Goal: Information Seeking & Learning: Learn about a topic

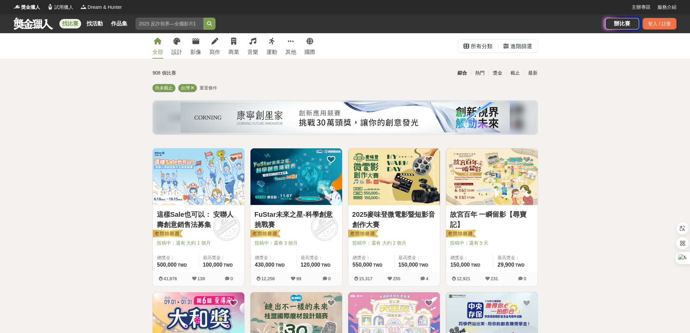
click at [483, 46] on div "所有分類" at bounding box center [481, 47] width 22 height 14
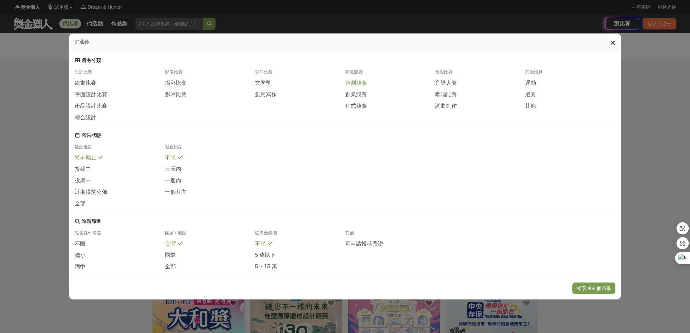
click at [354, 87] on span "企劃競賽" at bounding box center [356, 83] width 22 height 7
click at [356, 96] on span "創業競賽" at bounding box center [356, 94] width 22 height 7
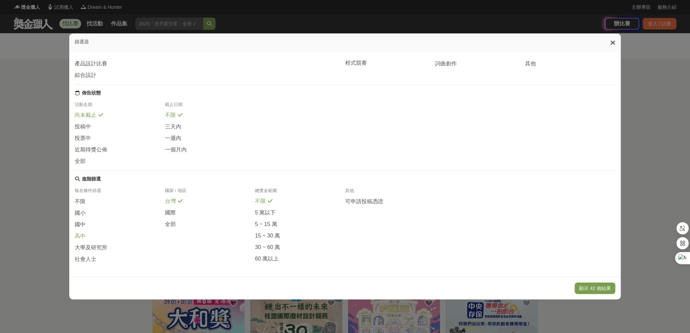
scroll to position [56, 0]
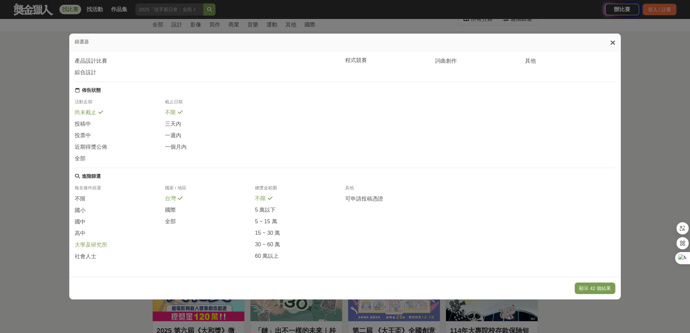
click at [97, 245] on span "大學及研究所" at bounding box center [91, 245] width 33 height 7
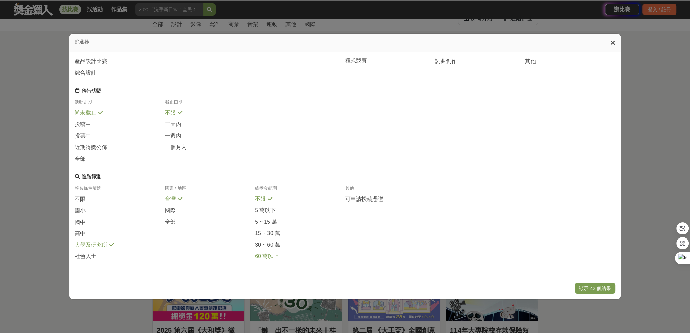
scroll to position [28, 0]
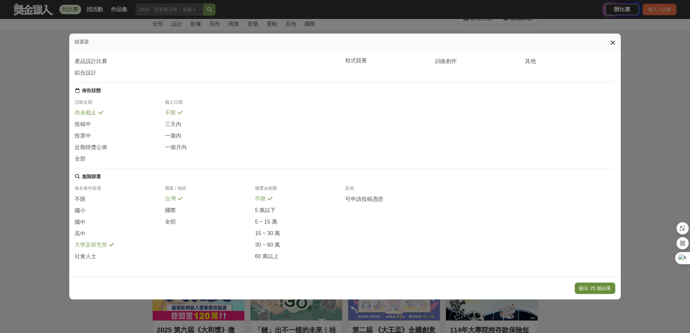
click at [602, 289] on button "顯示 25 個結果" at bounding box center [594, 289] width 40 height 12
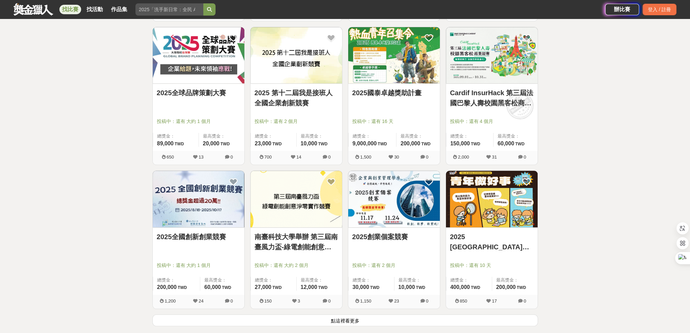
scroll to position [698, 0]
click at [196, 240] on link "2025全國創新創業競賽" at bounding box center [198, 237] width 83 height 10
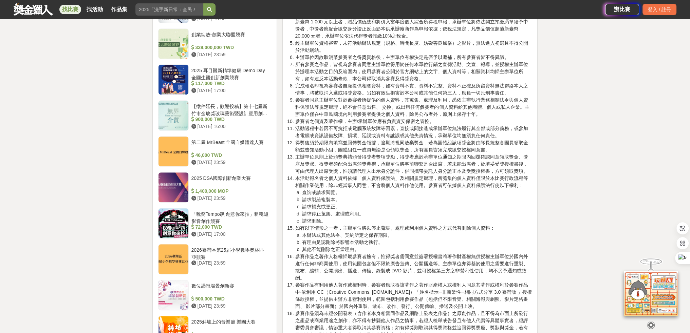
scroll to position [690, 0]
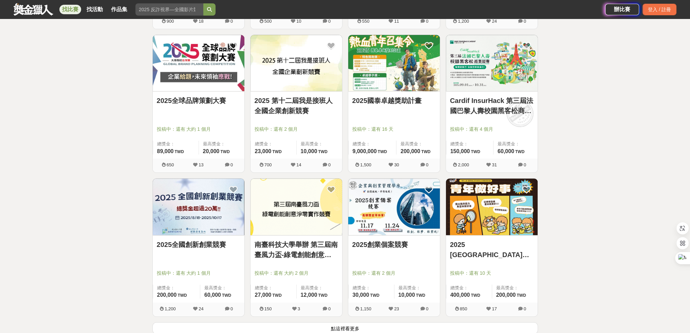
scroll to position [698, 0]
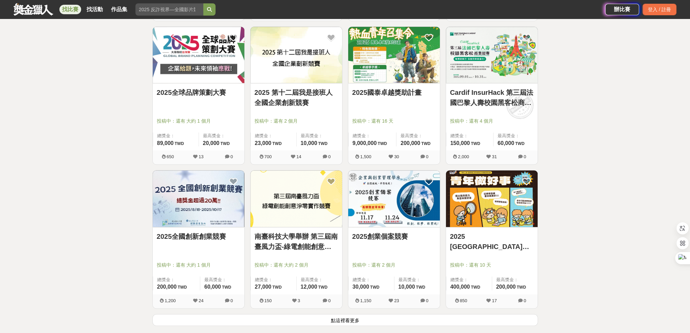
click at [350, 318] on button "點這裡看更多" at bounding box center [344, 320] width 385 height 12
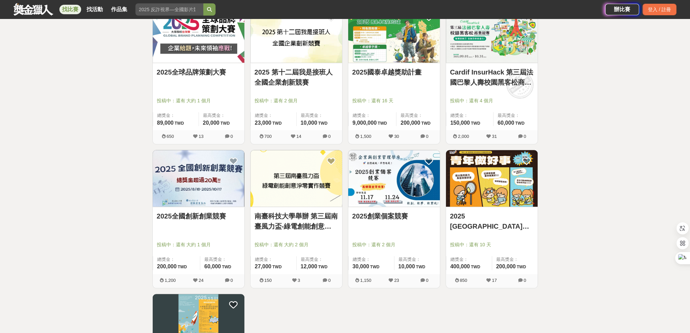
scroll to position [718, 0]
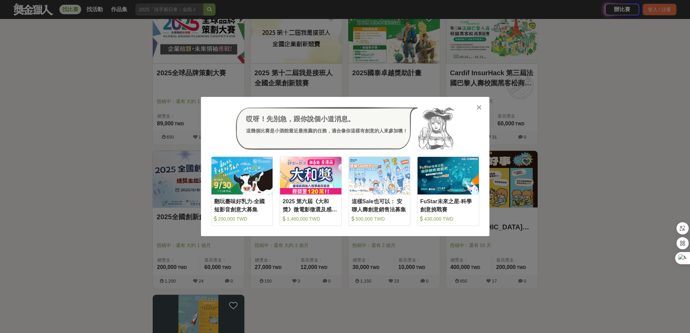
click at [476, 109] on icon at bounding box center [478, 107] width 5 height 7
